Goal: Use online tool/utility: Utilize a website feature to perform a specific function

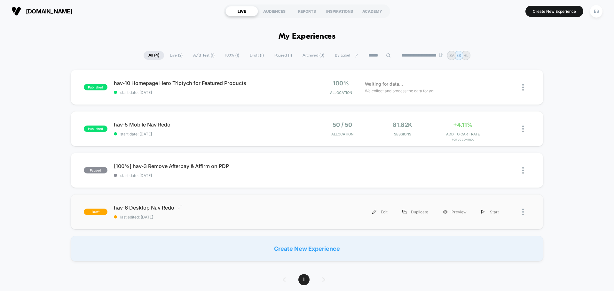
click at [161, 205] on span "hav-6 Desktop Nav Redo Click to edit experience details" at bounding box center [210, 208] width 193 height 6
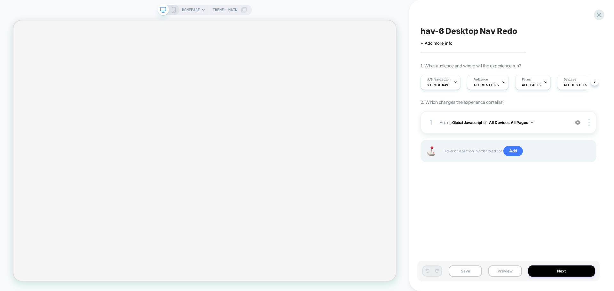
scroll to position [0, 0]
click at [506, 273] on button "Preview" at bounding box center [504, 271] width 33 height 11
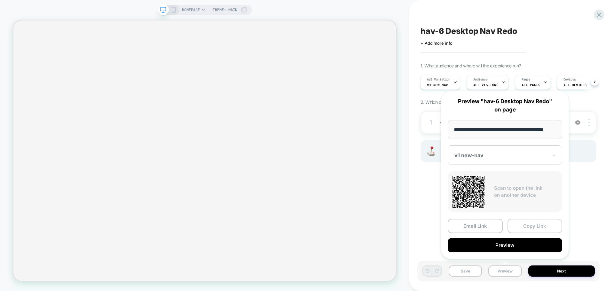
scroll to position [0, 0]
click at [537, 228] on button "Copy Link" at bounding box center [535, 226] width 55 height 14
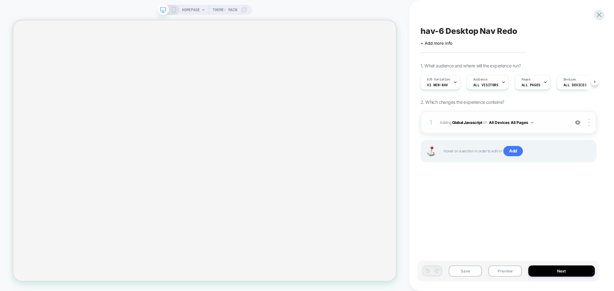
click at [462, 119] on span "Adding Global Javascript on All Devices All Pages" at bounding box center [503, 123] width 126 height 8
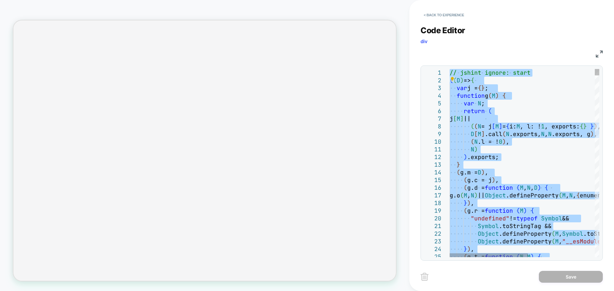
type textarea "**********"
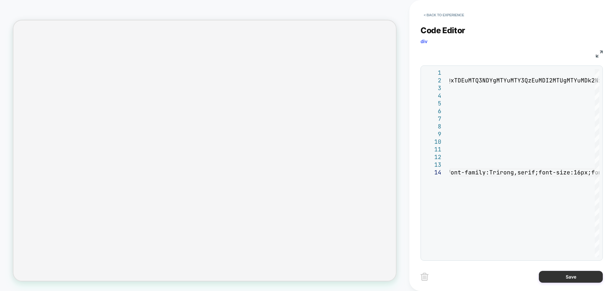
click at [559, 276] on button "Save" at bounding box center [571, 277] width 64 height 12
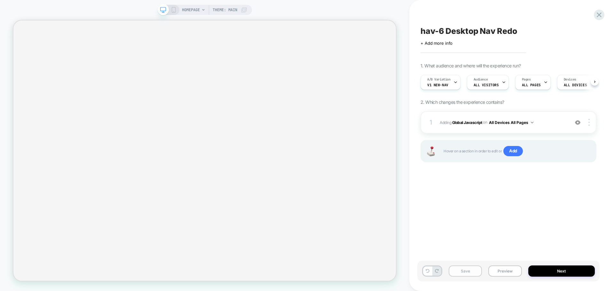
scroll to position [0, 0]
click at [460, 273] on button "Save" at bounding box center [465, 271] width 33 height 11
click at [497, 264] on div "Save Preview Next" at bounding box center [508, 271] width 182 height 21
click at [498, 266] on button "Preview" at bounding box center [504, 271] width 33 height 11
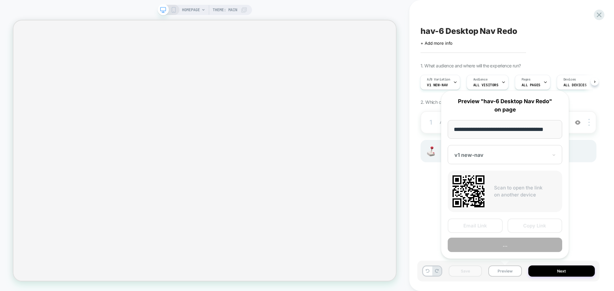
scroll to position [0, 4]
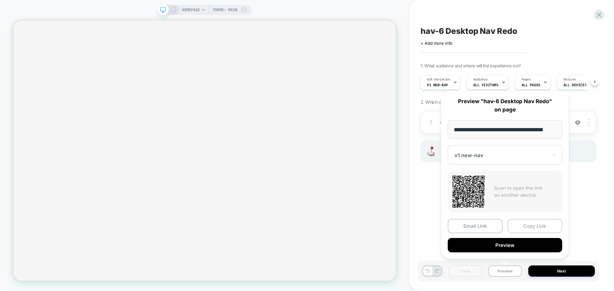
click at [526, 225] on button "Copy Link" at bounding box center [535, 226] width 55 height 14
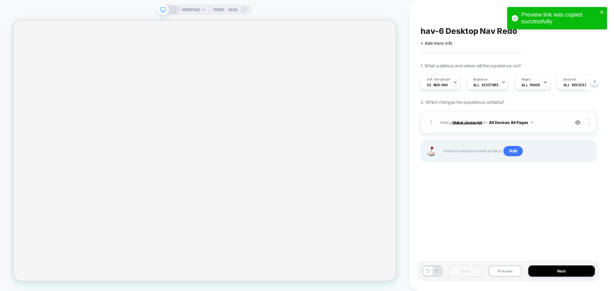
click at [460, 122] on b "Global Javascript" at bounding box center [467, 122] width 30 height 5
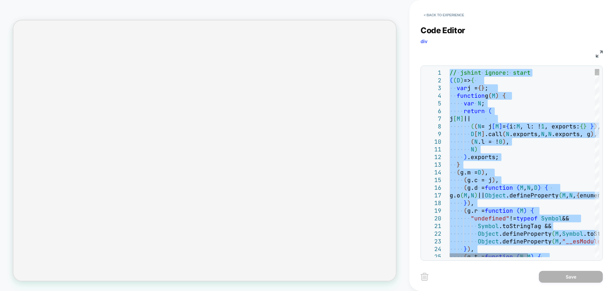
type textarea "**********"
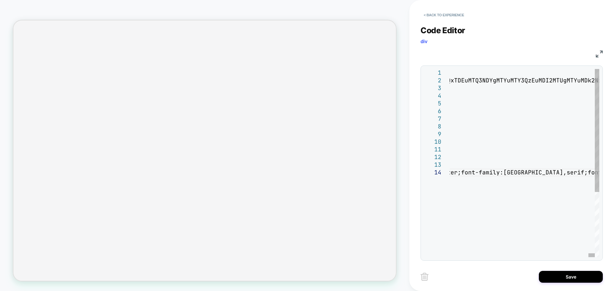
click at [557, 283] on div "Save" at bounding box center [512, 277] width 182 height 16
click at [558, 280] on button "Save" at bounding box center [571, 277] width 64 height 12
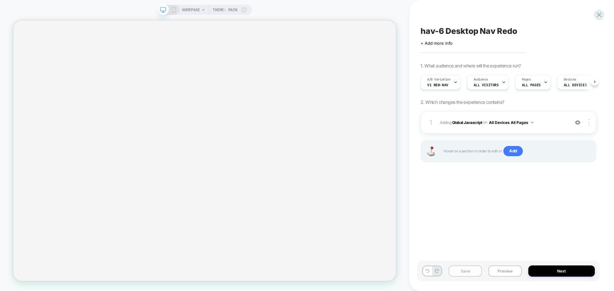
scroll to position [0, 0]
click at [462, 272] on button "Save" at bounding box center [465, 271] width 33 height 11
click at [494, 273] on button "Preview" at bounding box center [504, 271] width 33 height 11
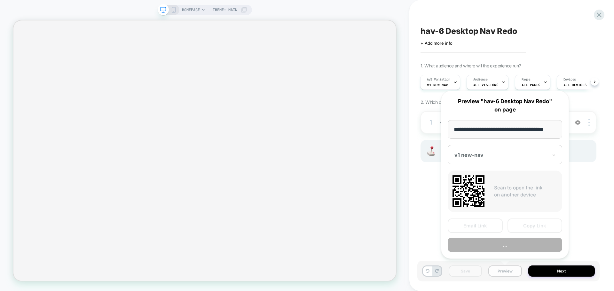
scroll to position [0, 4]
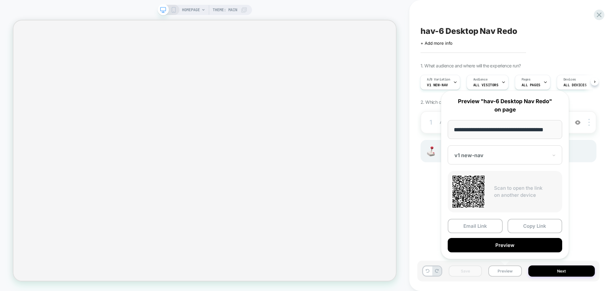
click at [506, 232] on div "Email Link Copy Link" at bounding box center [505, 226] width 114 height 14
click at [517, 226] on button "Copy Link" at bounding box center [535, 226] width 55 height 14
